Goal: Information Seeking & Learning: Learn about a topic

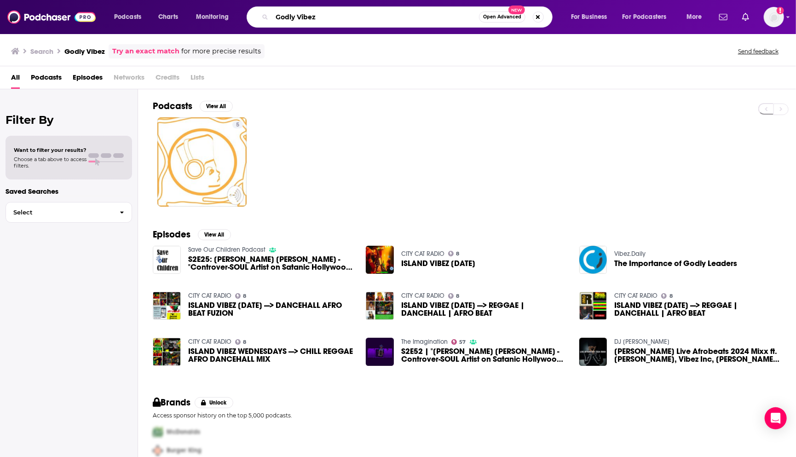
click at [325, 21] on input "Godly Vibez" at bounding box center [375, 17] width 207 height 15
type input "G"
type input "win [DATE] [PERSON_NAME]"
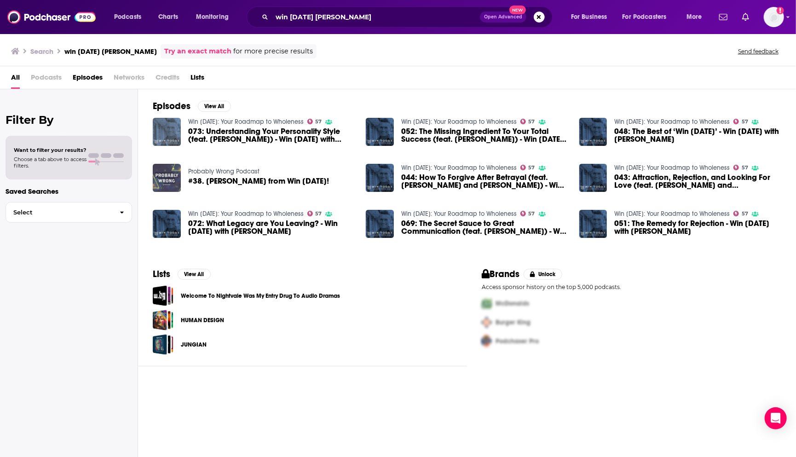
click at [168, 123] on img "073: Understanding Your Personality Style (feat. Chris LoCurto) - Win Today wit…" at bounding box center [167, 132] width 28 height 28
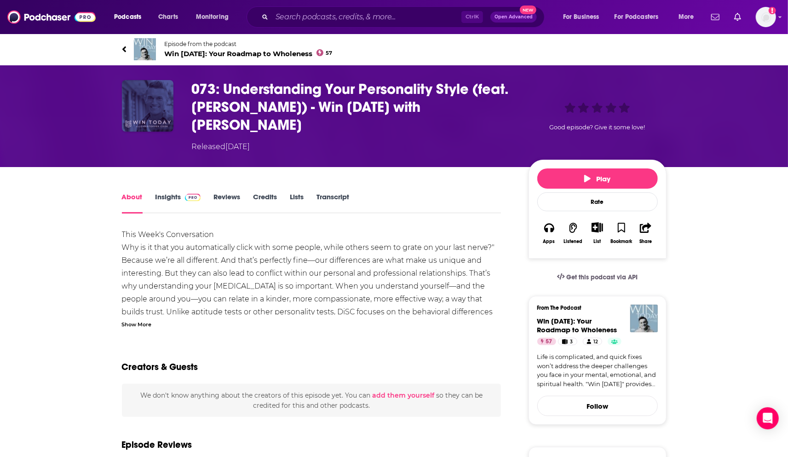
click at [150, 110] on img "073: Understanding Your Personality Style (feat. Chris LoCurto) - Win Today wit…" at bounding box center [148, 106] width 52 height 52
click at [144, 50] on img at bounding box center [145, 49] width 22 height 22
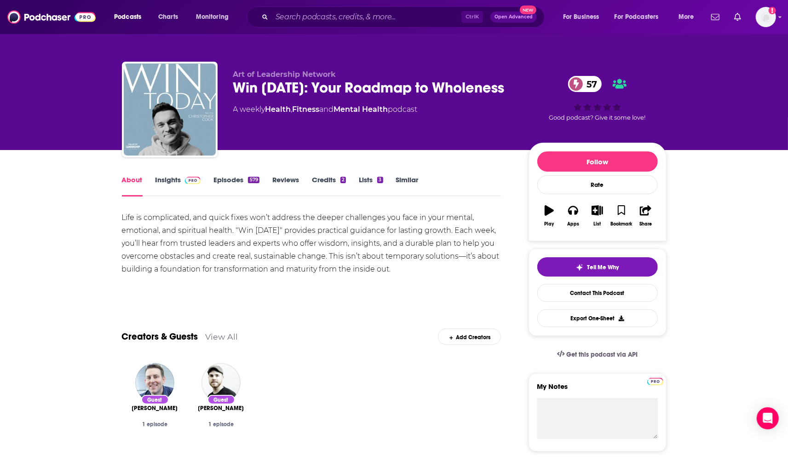
click at [171, 179] on link "Insights" at bounding box center [179, 185] width 46 height 21
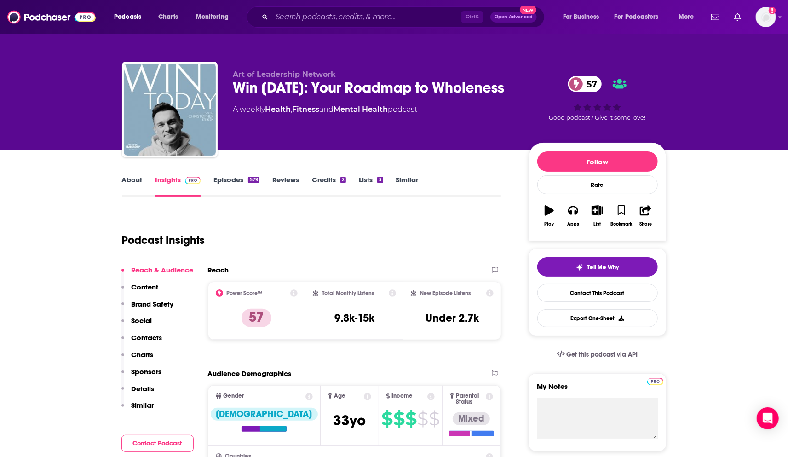
click at [232, 177] on link "Episodes 579" at bounding box center [236, 185] width 46 height 21
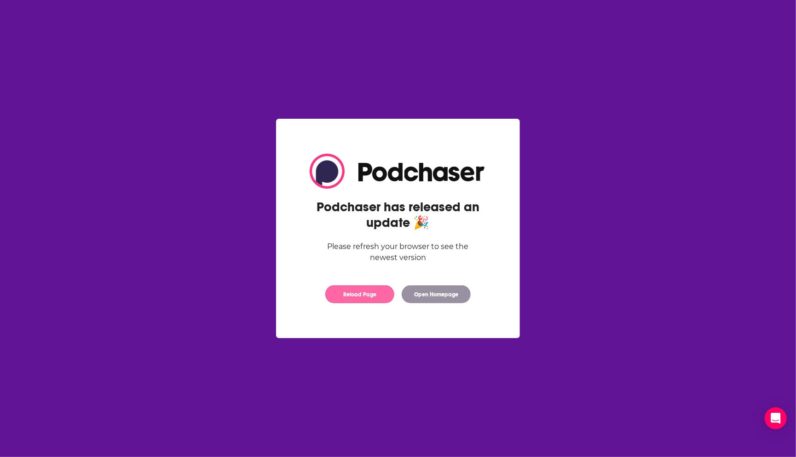
click at [382, 293] on button "Reload Page" at bounding box center [359, 294] width 69 height 18
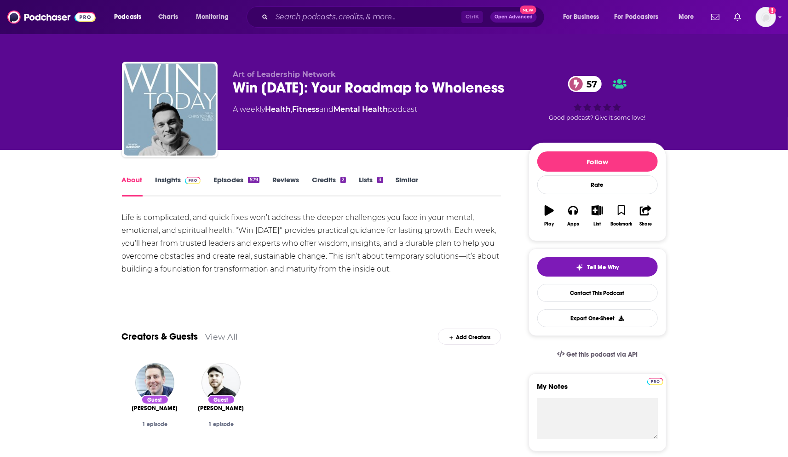
click at [160, 181] on link "Insights" at bounding box center [179, 185] width 46 height 21
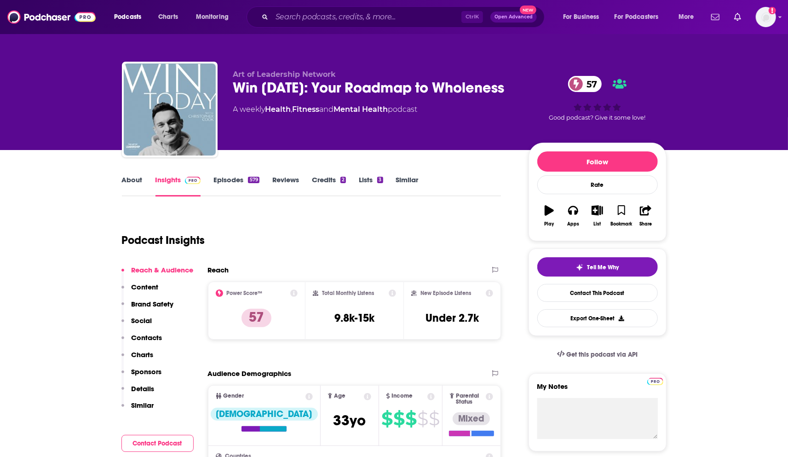
click at [229, 180] on link "Episodes 579" at bounding box center [236, 185] width 46 height 21
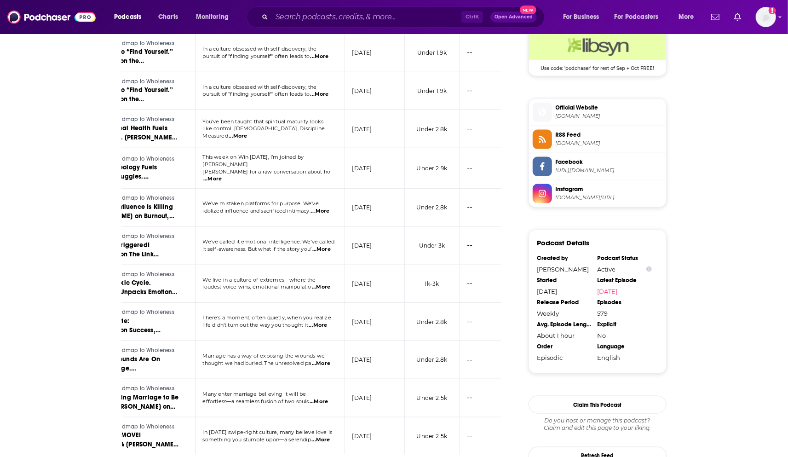
scroll to position [0, 111]
